Goal: Task Accomplishment & Management: Manage account settings

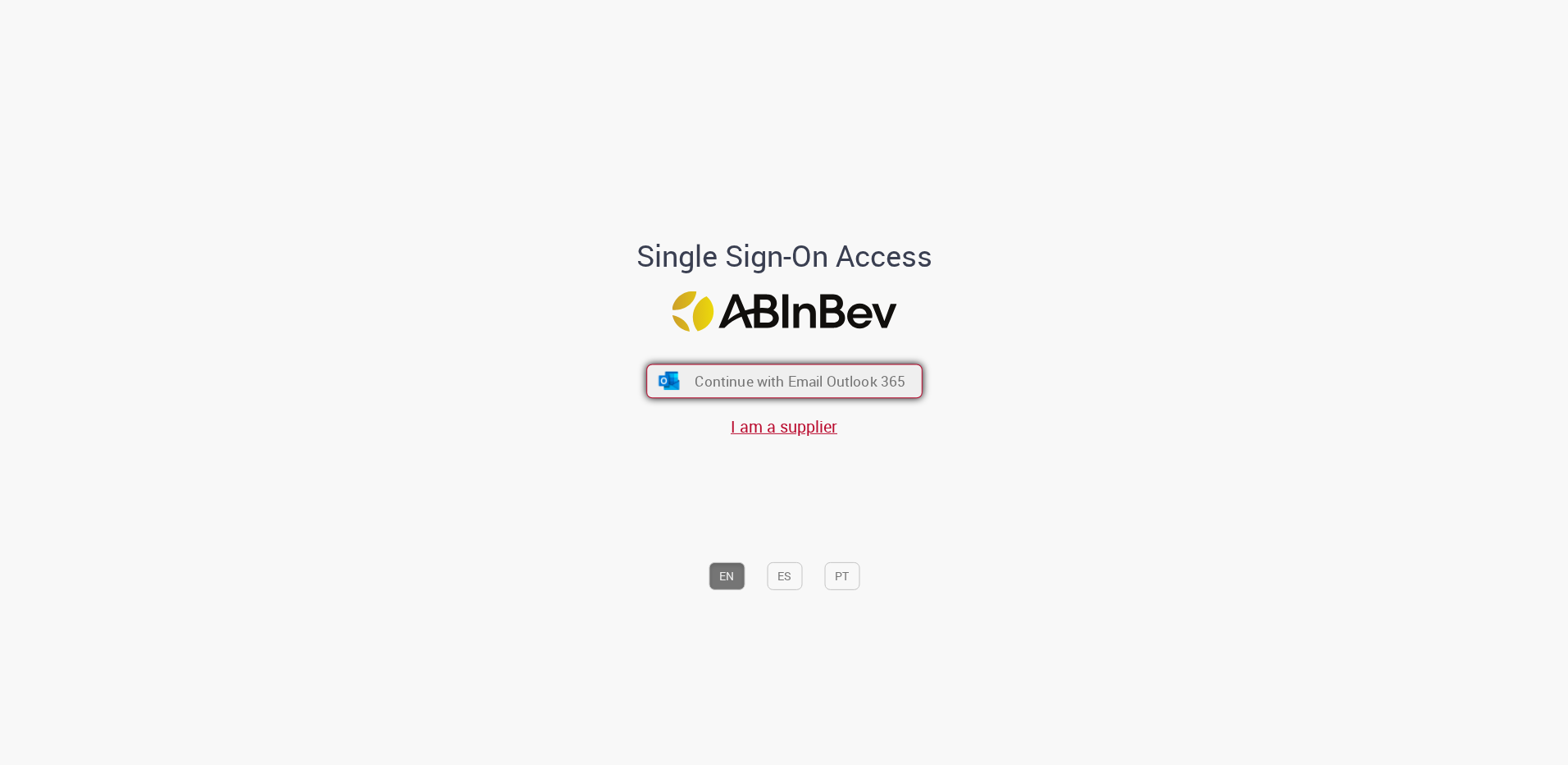
click at [784, 380] on span "Continue with Email Outlook 365" at bounding box center [799, 381] width 211 height 19
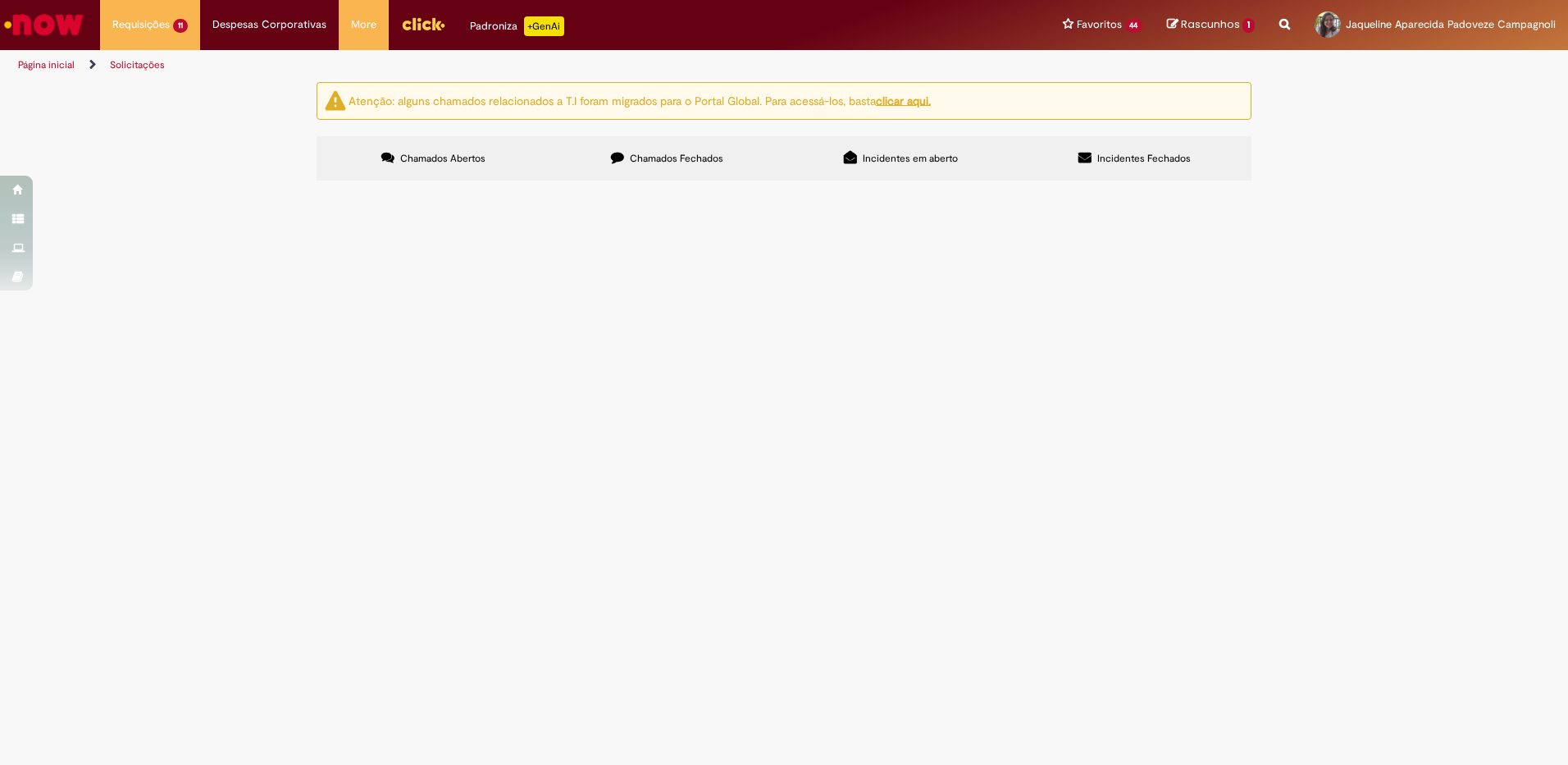
click at [647, 167] on label "Chamados Fechados" at bounding box center [666, 158] width 234 height 44
click at [0, 0] on input "Pesquisar" at bounding box center [0, 0] width 0 height 0
paste input "*********"
type input "*********"
click at [0, 0] on button "Pesquisar" at bounding box center [0, 0] width 0 height 0
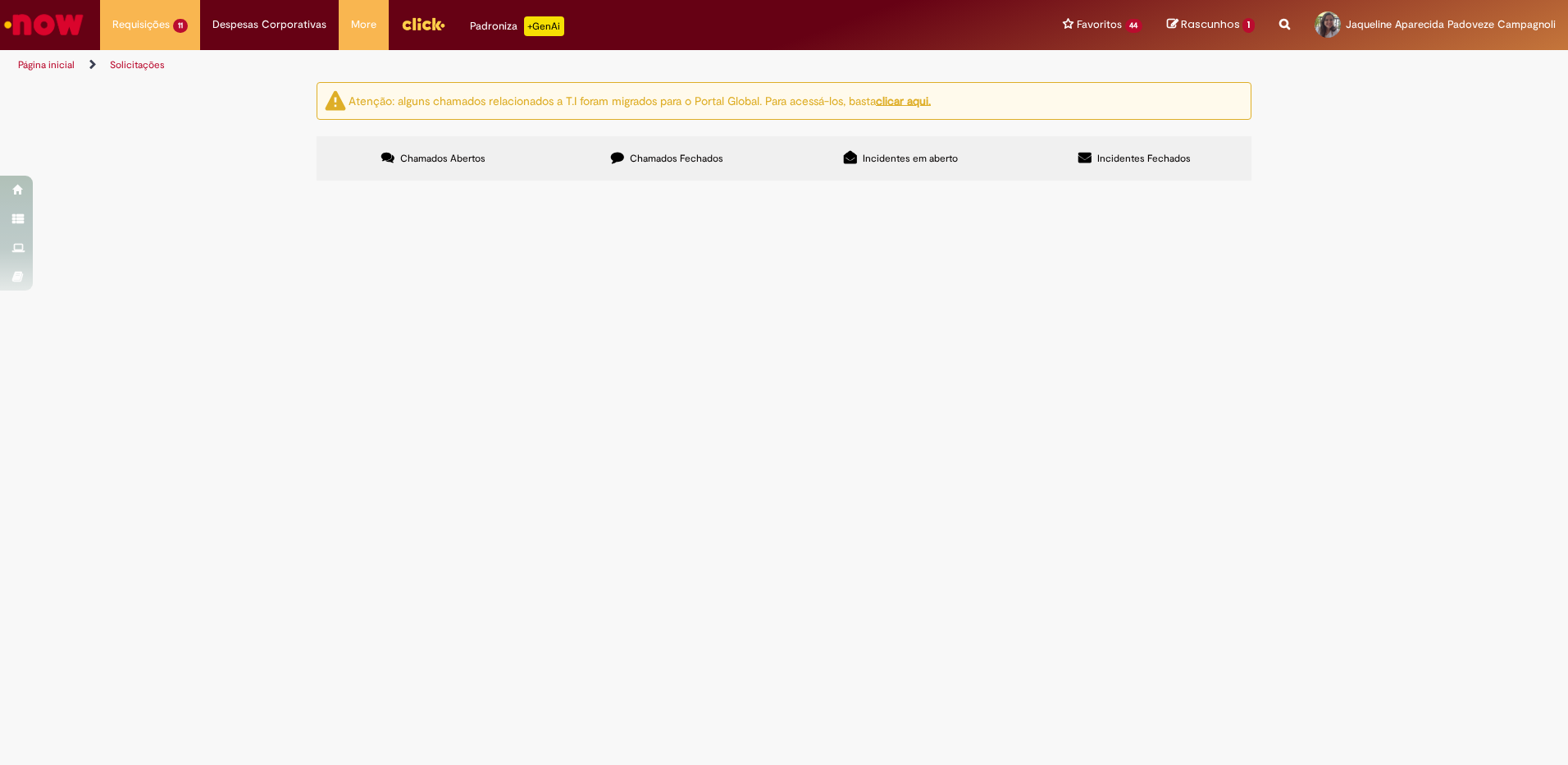
click at [0, 0] on span "R13435631" at bounding box center [0, 0] width 0 height 0
click at [0, 0] on span "Bom dia! Preciso utilizar o arla mas o material que eu tinha cadastrado no S4 e…" at bounding box center [0, 0] width 0 height 0
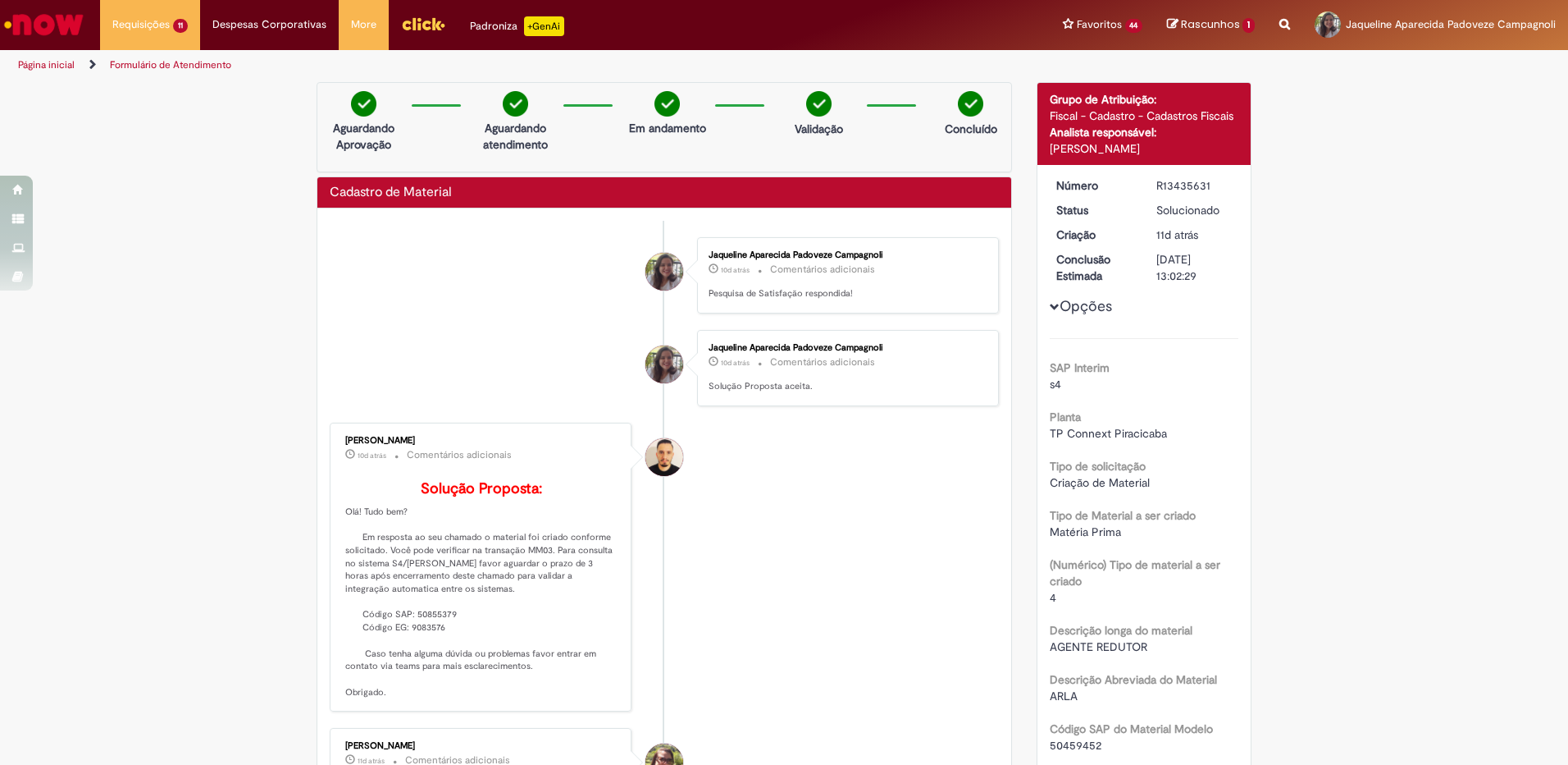
scroll to position [82, 0]
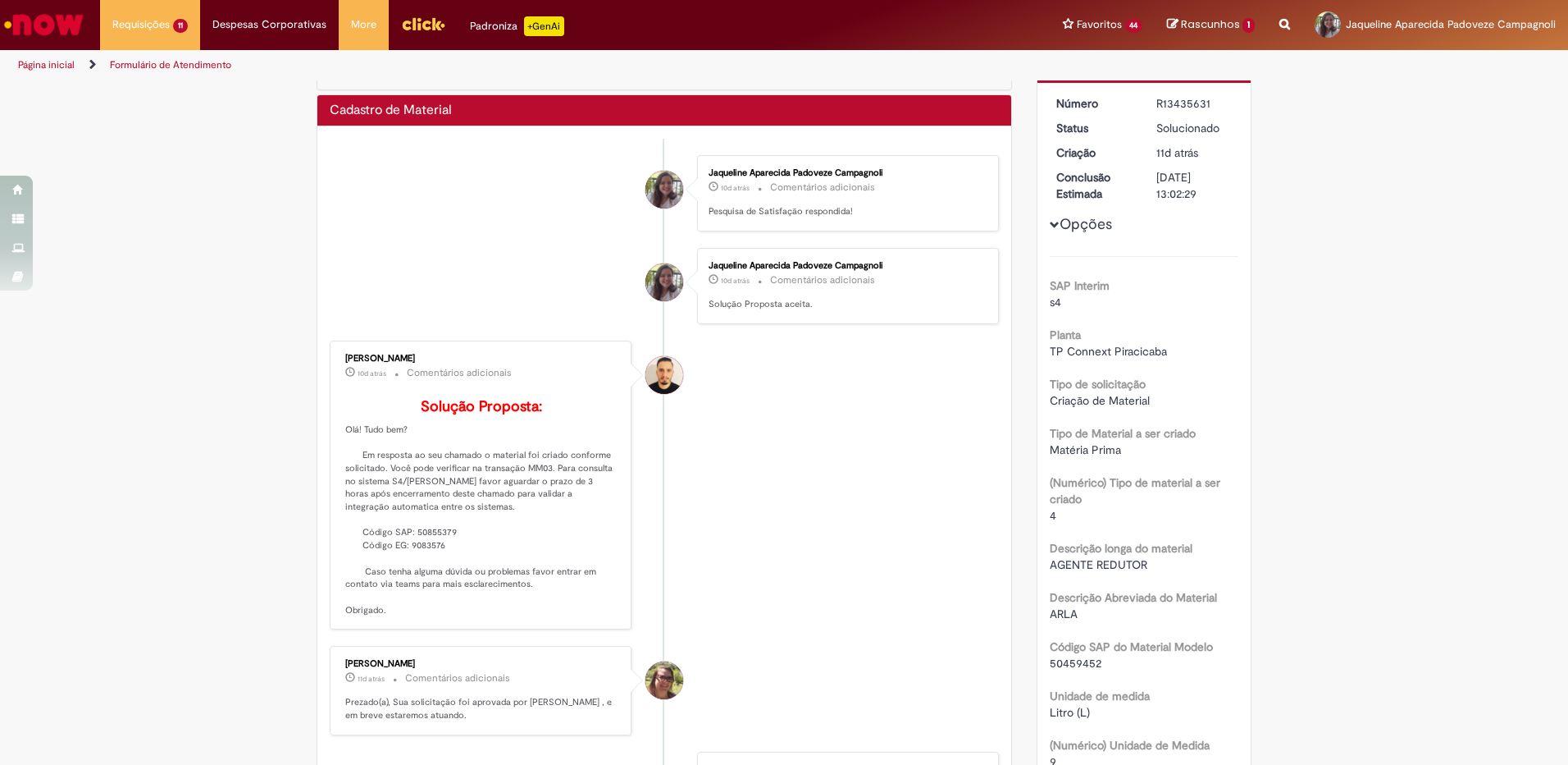
click at [435, 561] on p "Solução Proposta: Olá! Tudo bem? Em resposta ao seu chamado o material foi cria…" at bounding box center [481, 508] width 273 height 218
copy p "50855379"
click at [431, 553] on p "Solução Proposta: Olá! Tudo bem? Em resposta ao seu chamado o material foi cria…" at bounding box center [481, 508] width 273 height 218
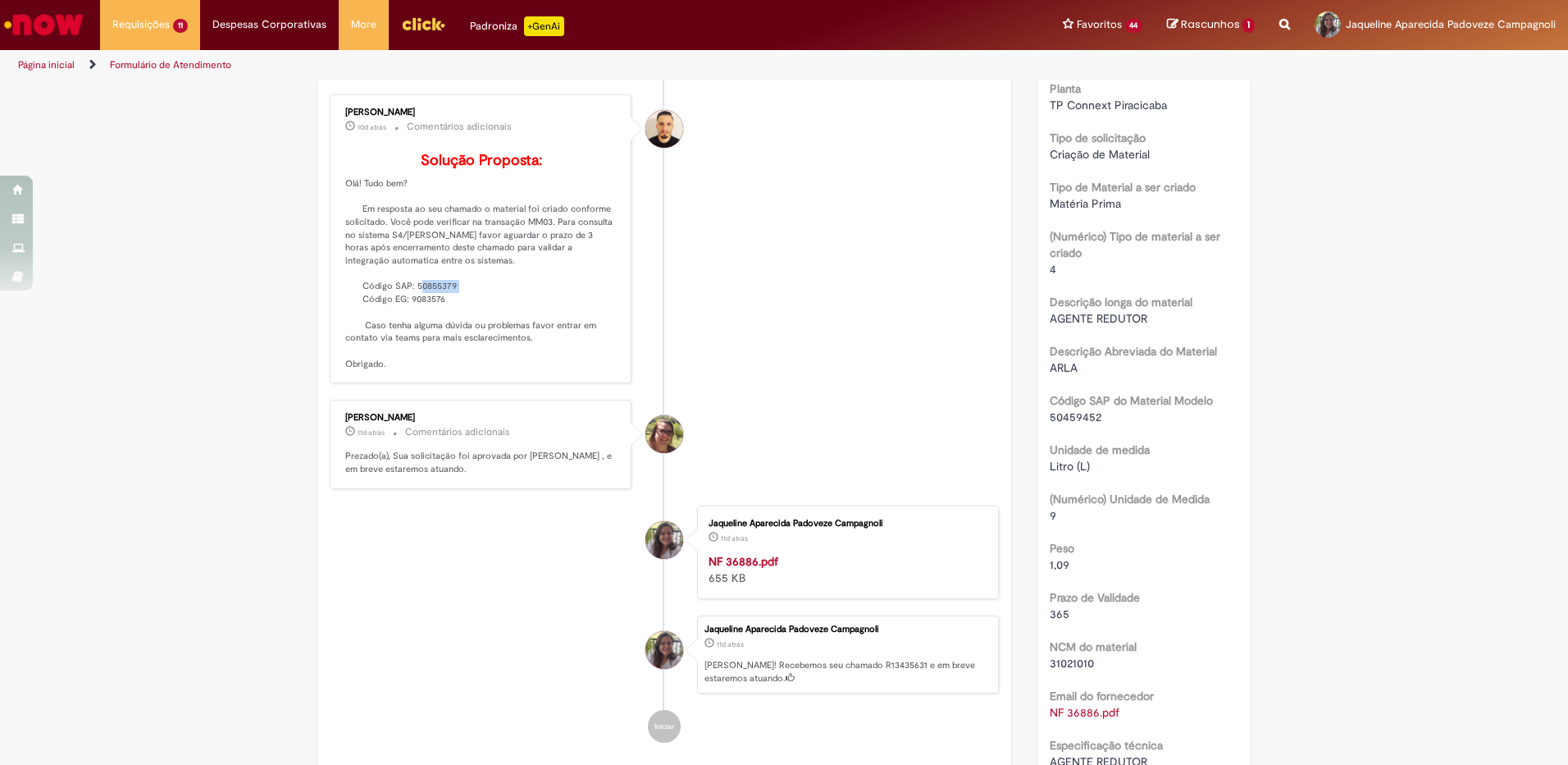
scroll to position [164, 0]
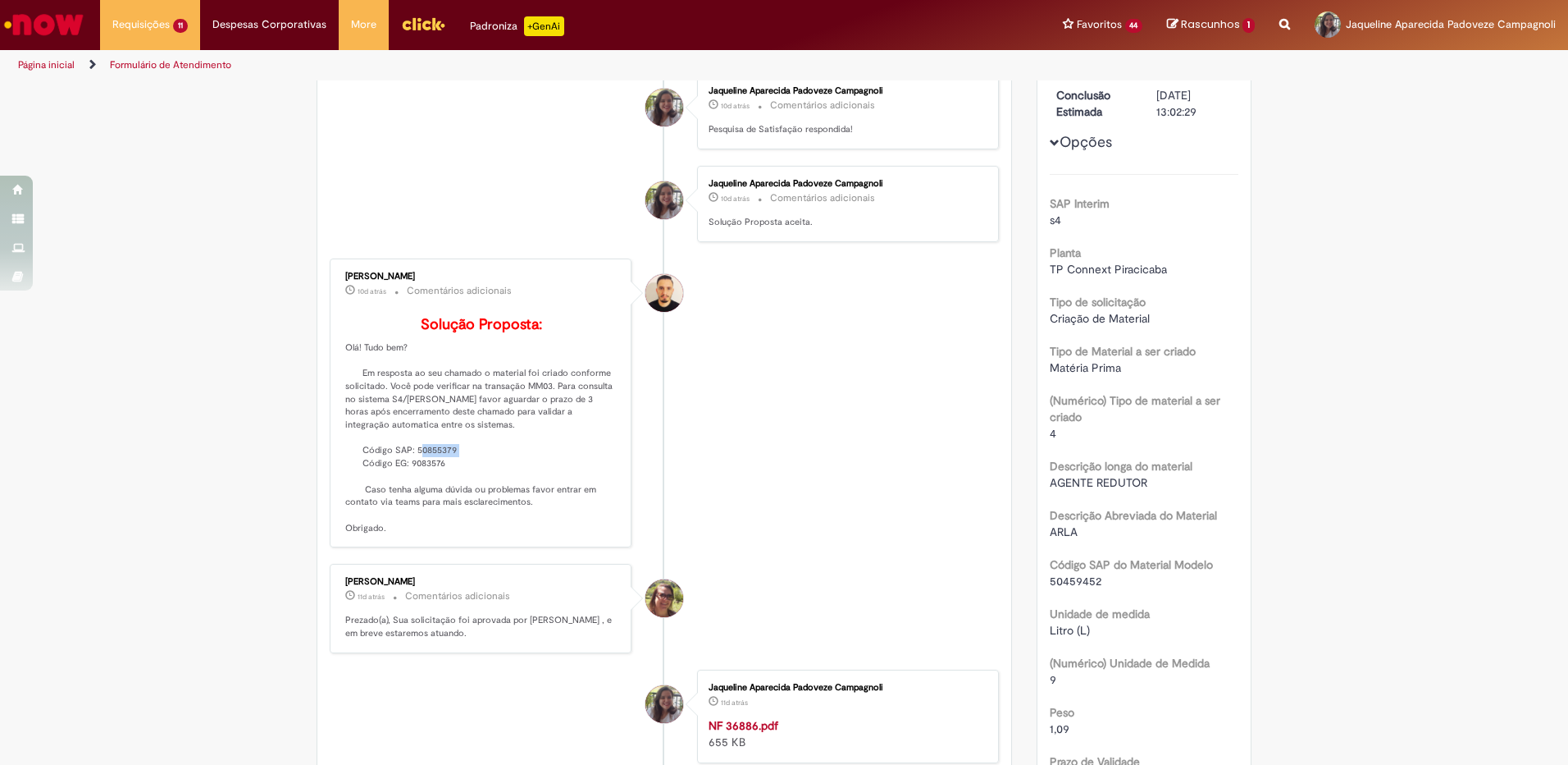
drag, startPoint x: 334, startPoint y: 277, endPoint x: 463, endPoint y: 274, distance: 129.0
click at [463, 274] on div "Arnaldo Jose Vieira De Melo 10d atrás 10 dias atrás Comentários adicionais Solu…" at bounding box center [480, 403] width 292 height 279
copy div "Arnaldo Jose Vieira De Melo"
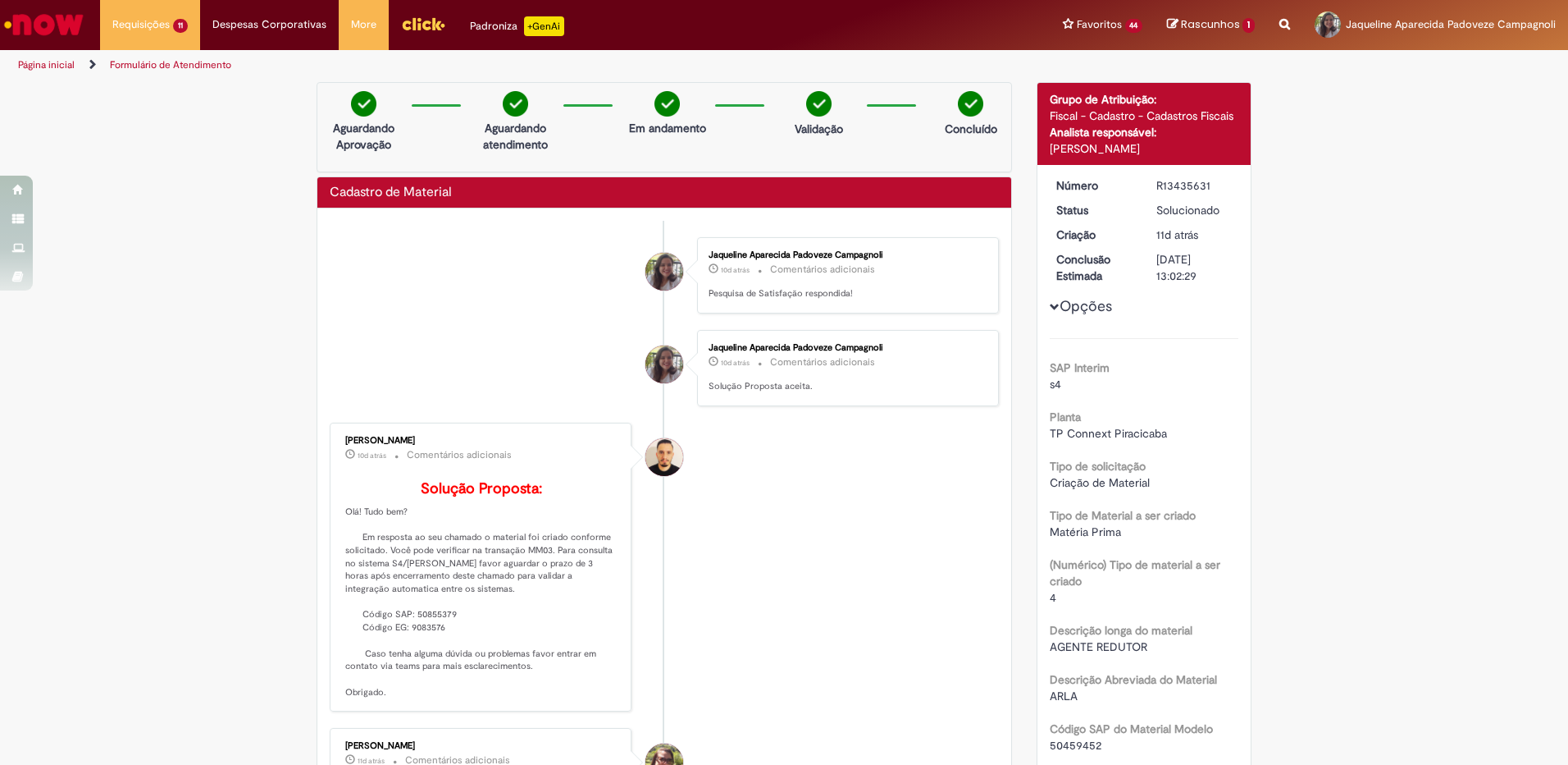
click at [1170, 180] on div "R13435631" at bounding box center [1194, 185] width 76 height 16
copy div "R13435631"
drag, startPoint x: 355, startPoint y: 647, endPoint x: 442, endPoint y: 657, distance: 87.6
click at [442, 657] on p "Solução Proposta: Olá! Tudo bem? Em resposta ao seu chamado o material foi cria…" at bounding box center [481, 589] width 273 height 218
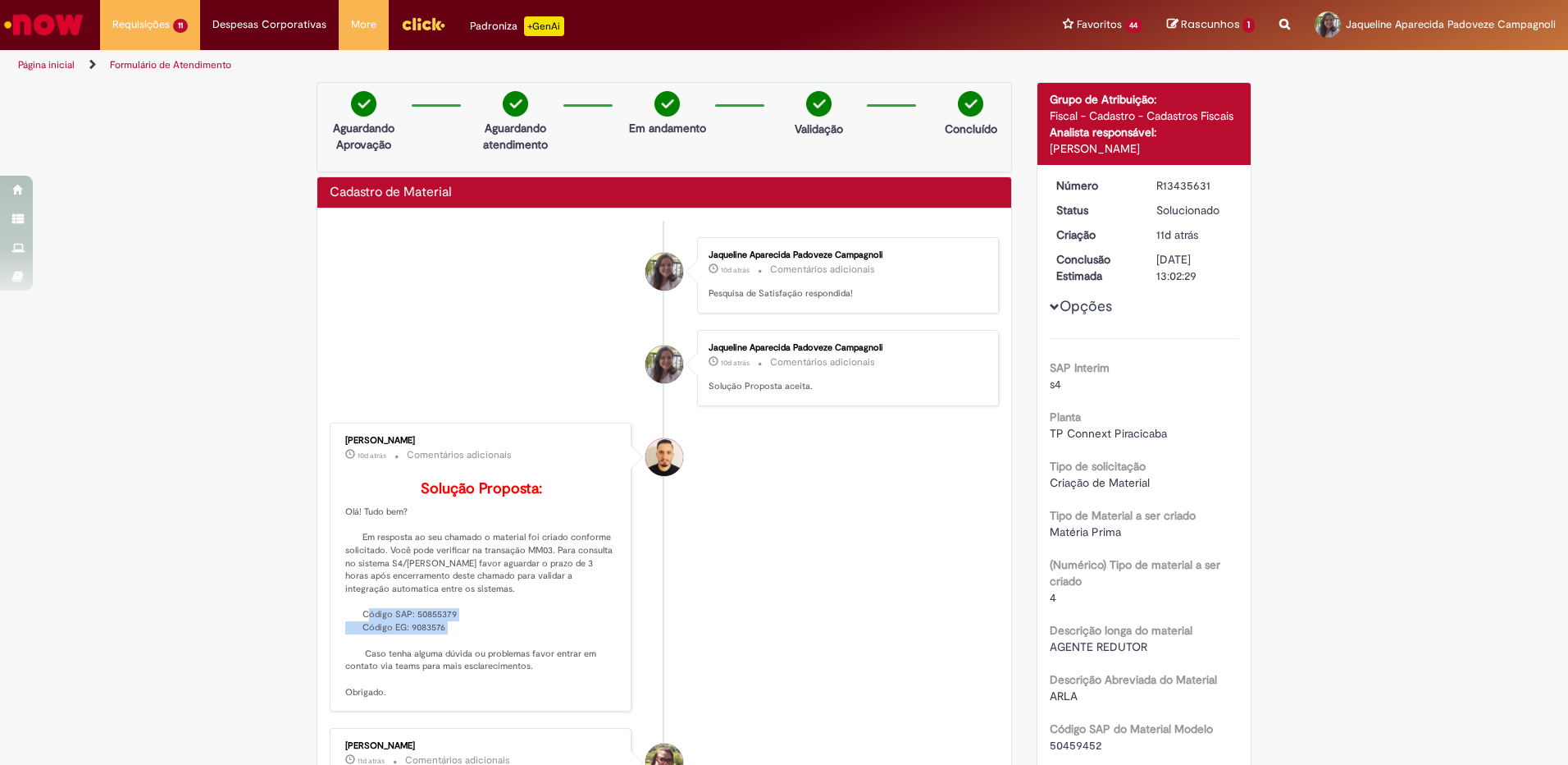
copy p "Código SAP: 50855379 Código EG: 9083576"
click at [712, 580] on li "Arnaldo Jose Vieira De Melo 10d atrás 10 dias atrás Comentários adicionais Solu…" at bounding box center [663, 567] width 669 height 289
click at [429, 642] on p "Solução Proposta: Olá! Tudo bem? Em resposta ao seu chamado o material foi cria…" at bounding box center [481, 589] width 273 height 218
copy p "50855379"
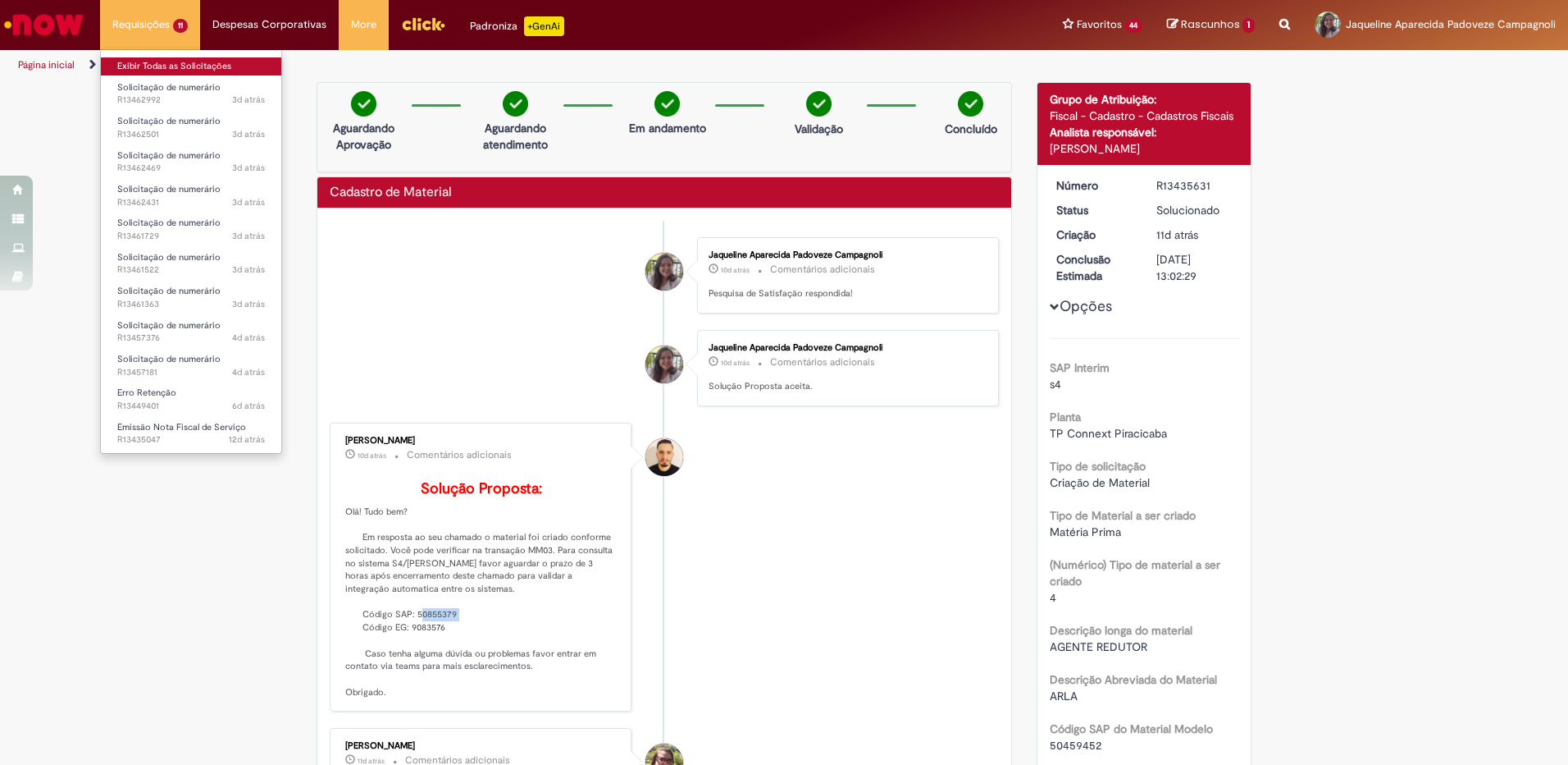
click at [181, 68] on link "Exibir Todas as Solicitações" at bounding box center [191, 66] width 180 height 18
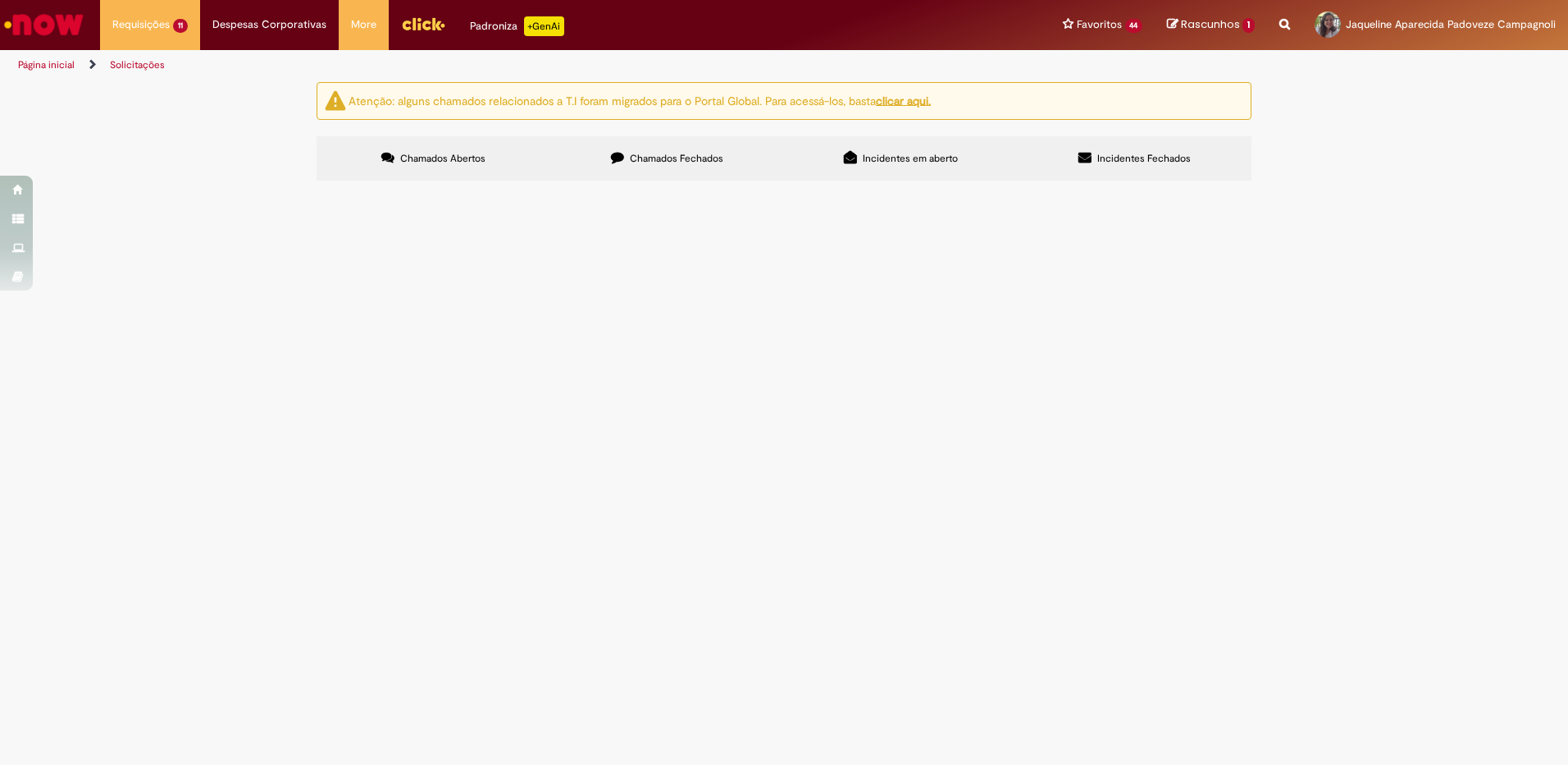
click at [0, 0] on span "Bom dia! Solicito pagto VAMOS - FATURA DE LOCAÇÃO Nº 217115069" at bounding box center [0, 0] width 0 height 0
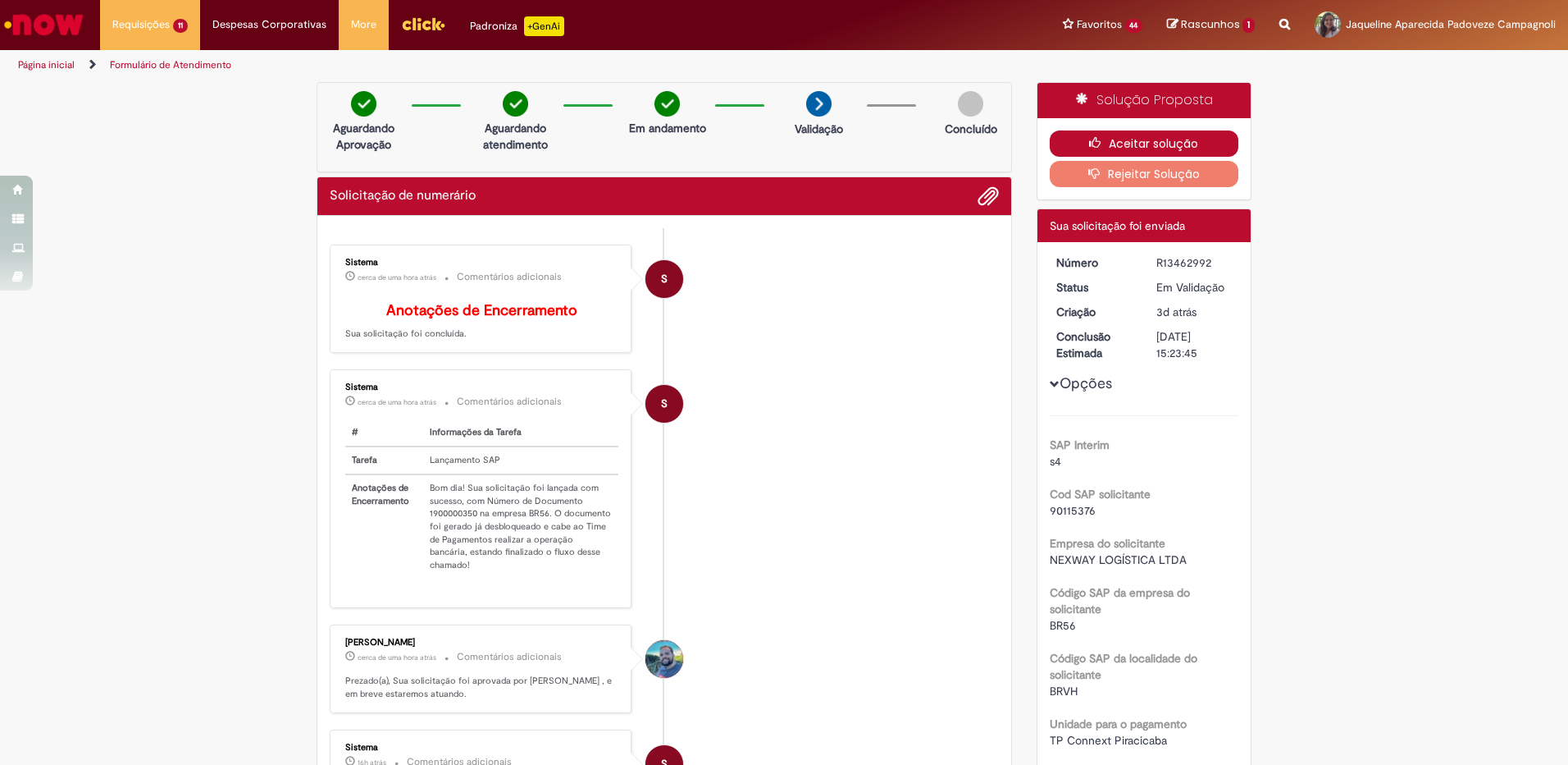
click at [1139, 137] on button "Aceitar solução" at bounding box center [1145, 144] width 190 height 26
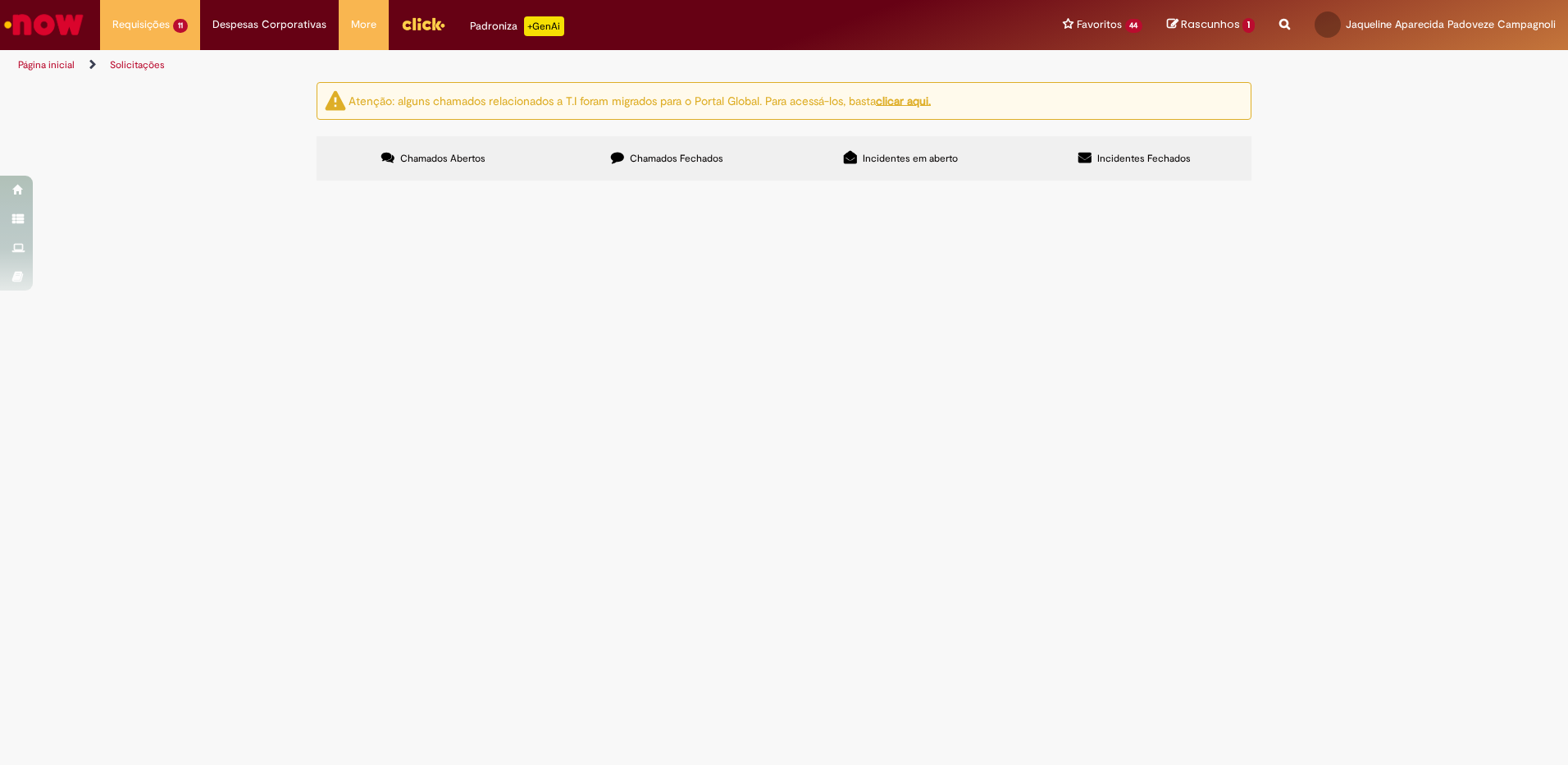
click at [0, 0] on span "Bom dia! Solicito pagto VAMOS - FATURA DE LOCAÇÃO Nº 217115069" at bounding box center [0, 0] width 0 height 0
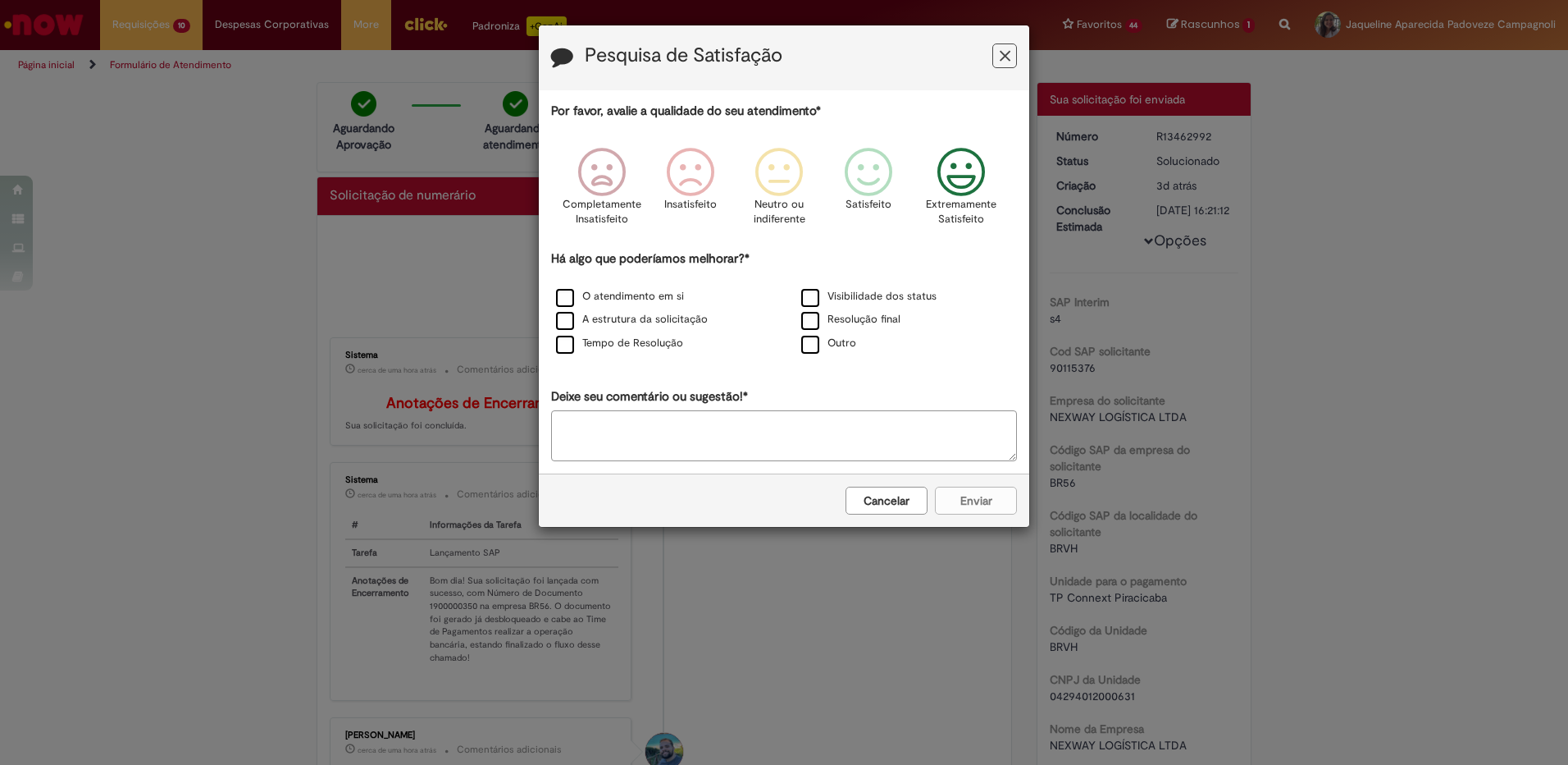
click at [966, 154] on icon "Feedback" at bounding box center [962, 172] width 62 height 49
click at [599, 344] on label "Tempo de Resolução" at bounding box center [619, 343] width 127 height 16
click at [832, 322] on label "Resolução final" at bounding box center [851, 319] width 99 height 16
click at [989, 500] on button "Enviar" at bounding box center [975, 500] width 82 height 28
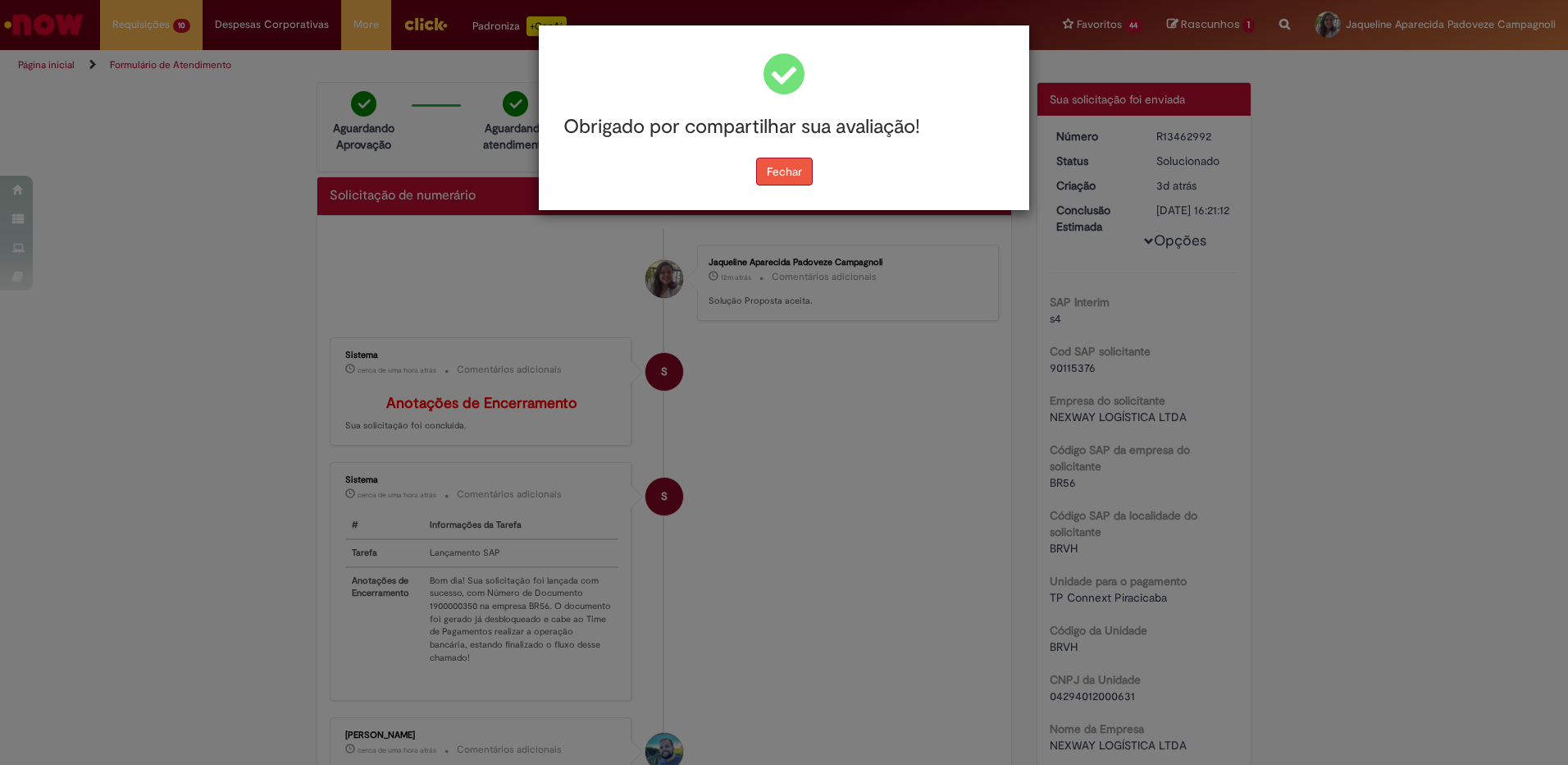
click at [805, 159] on button "Fechar" at bounding box center [784, 172] width 56 height 28
